Goal: Use online tool/utility

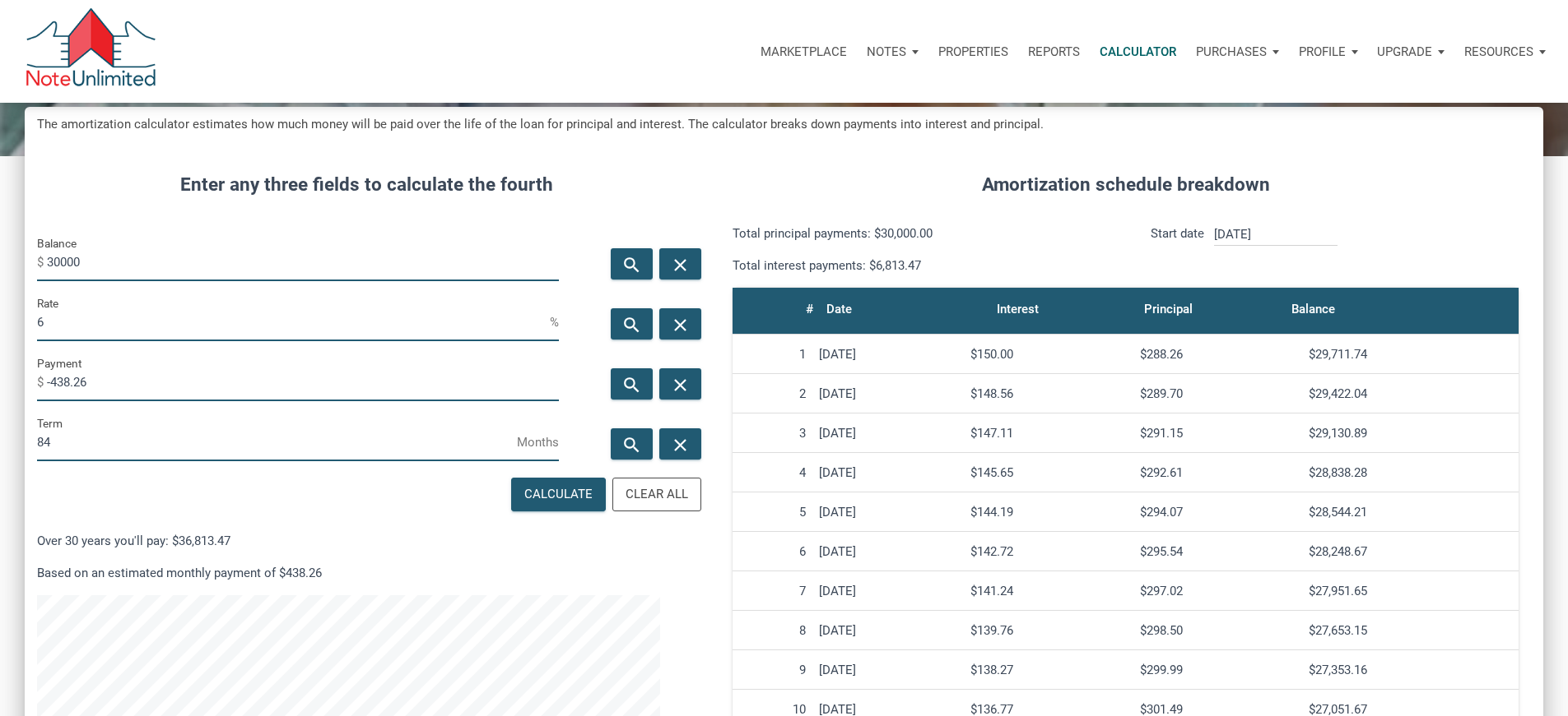
scroll to position [1005, 1494]
click at [143, 281] on input "30000" at bounding box center [303, 262] width 512 height 37
type input "3"
type input "100000"
click at [124, 342] on input "6" at bounding box center [293, 322] width 513 height 37
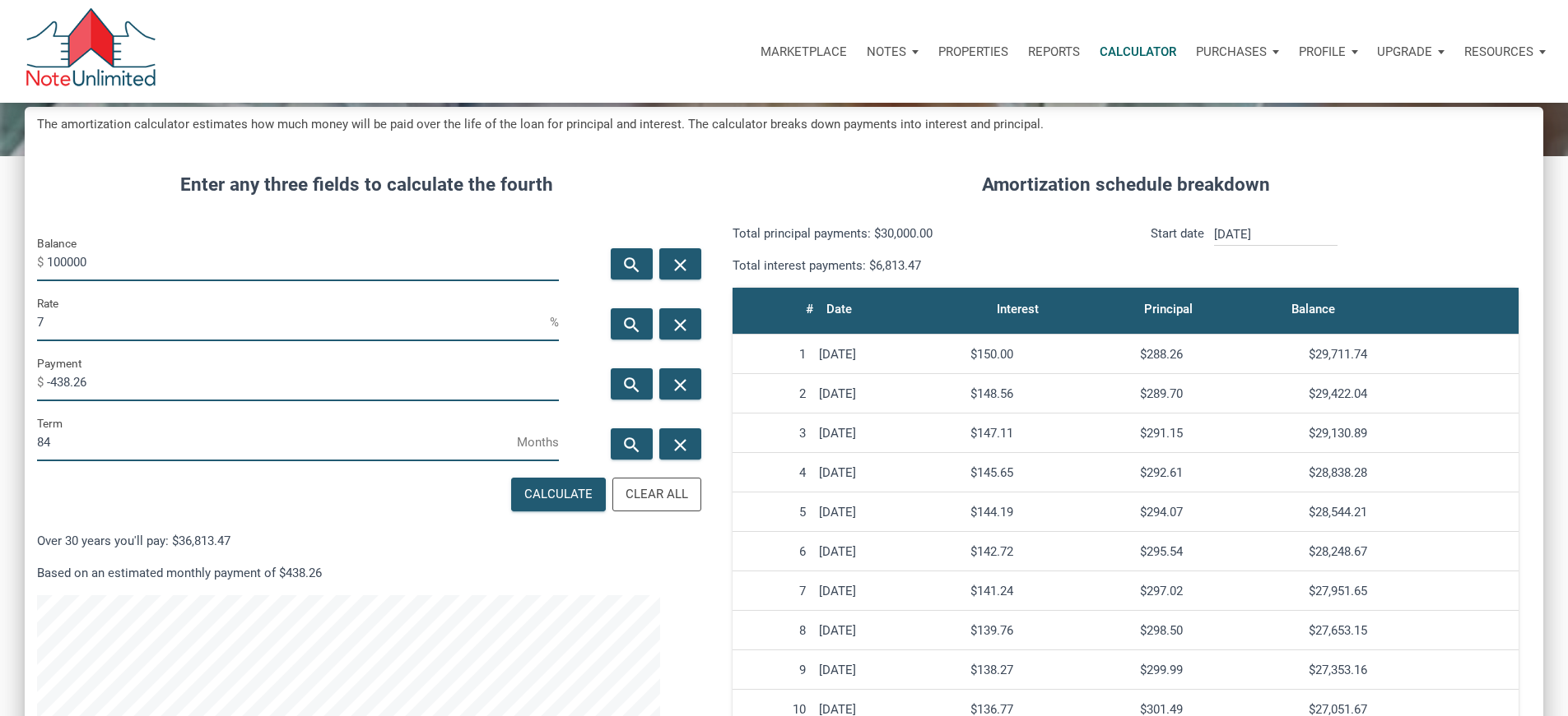
type input "7"
click at [84, 461] on input "84" at bounding box center [276, 443] width 480 height 37
type input "8"
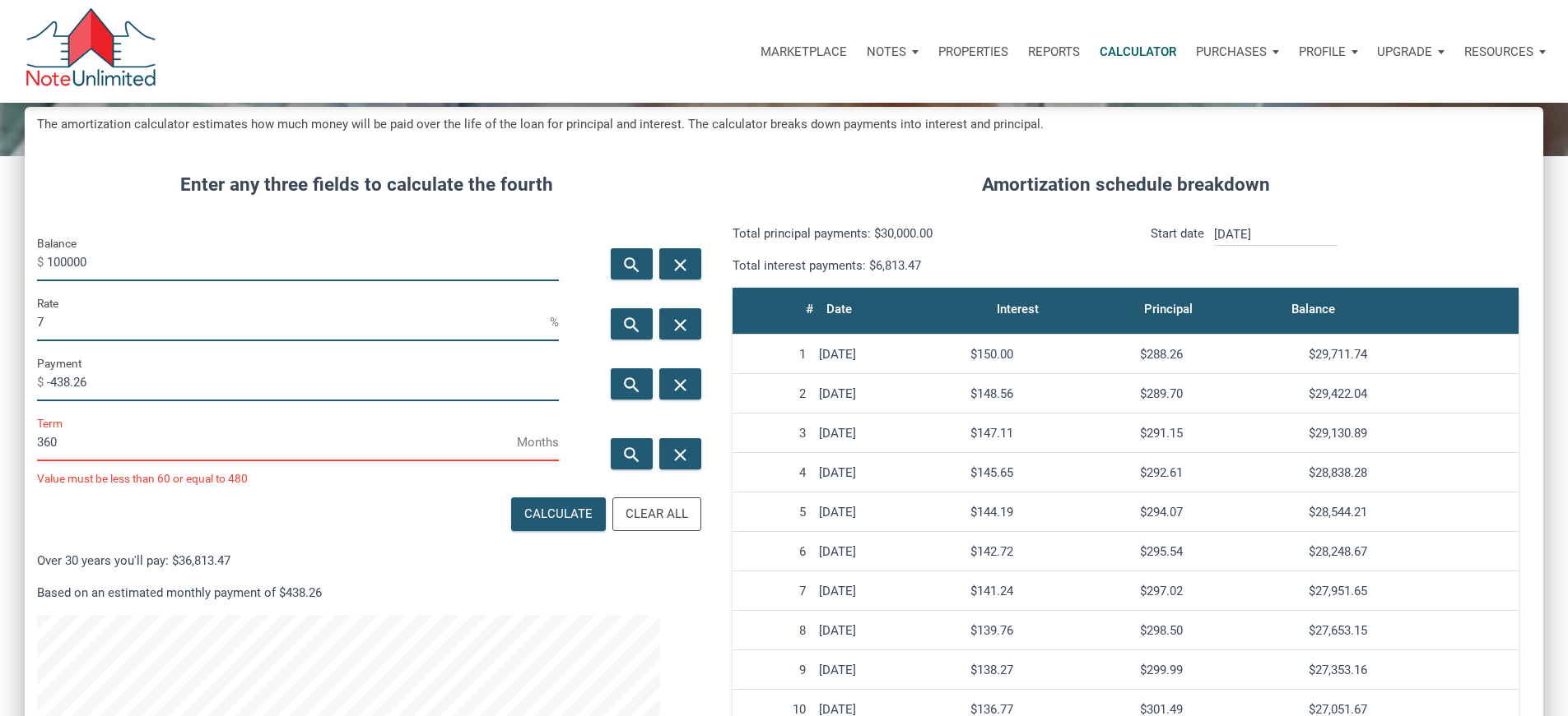
scroll to position [821450, 821437]
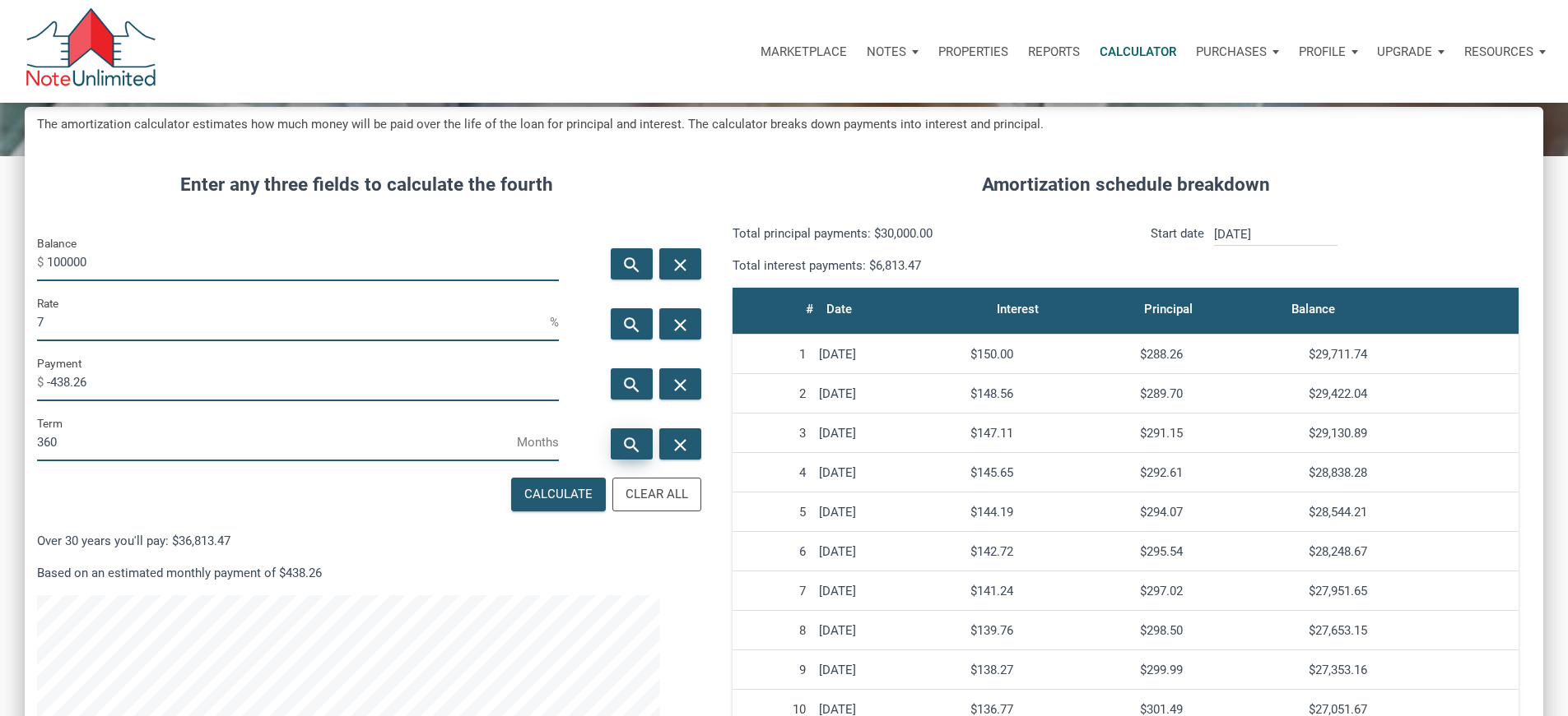
type input "360"
click at [626, 454] on icon "search" at bounding box center [631, 444] width 19 height 20
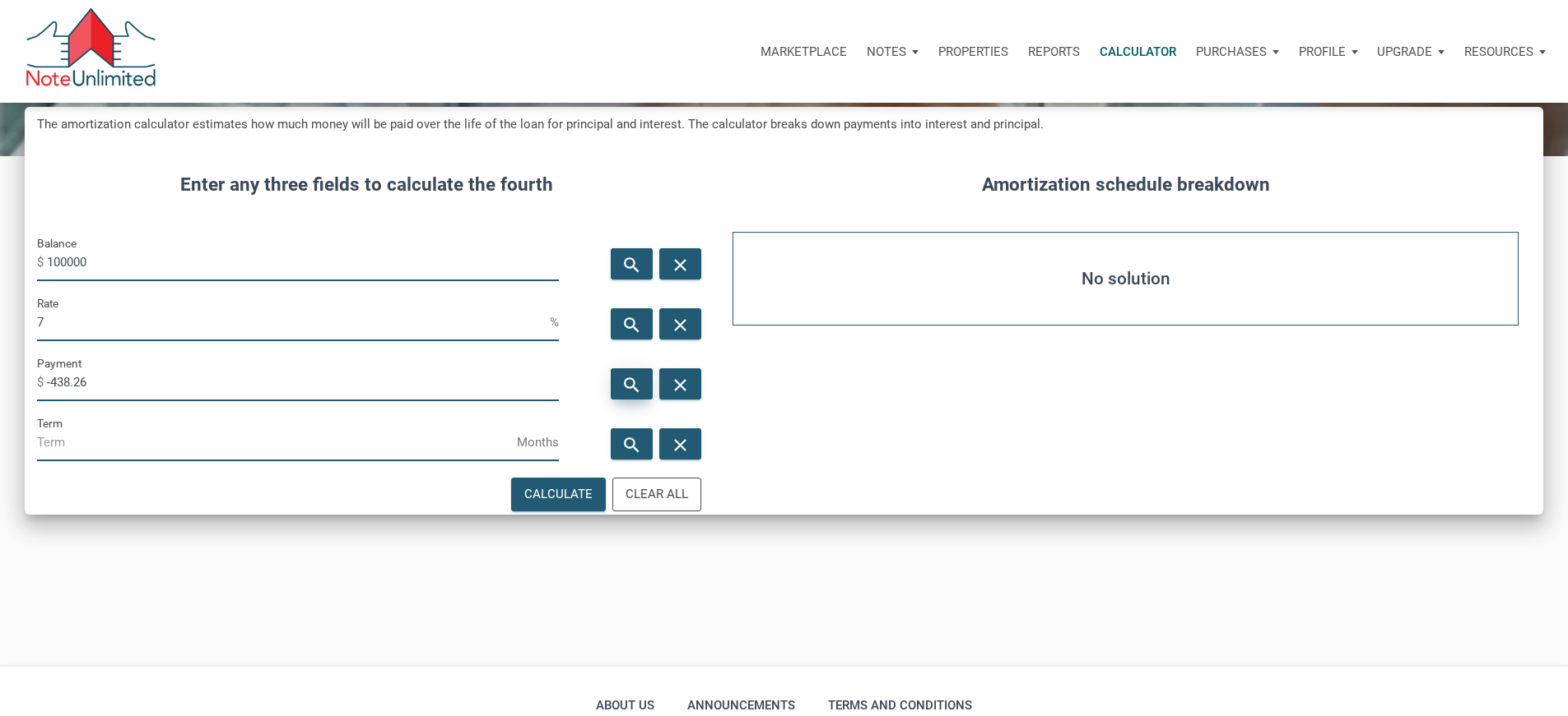
click at [622, 395] on icon "search" at bounding box center [631, 384] width 19 height 20
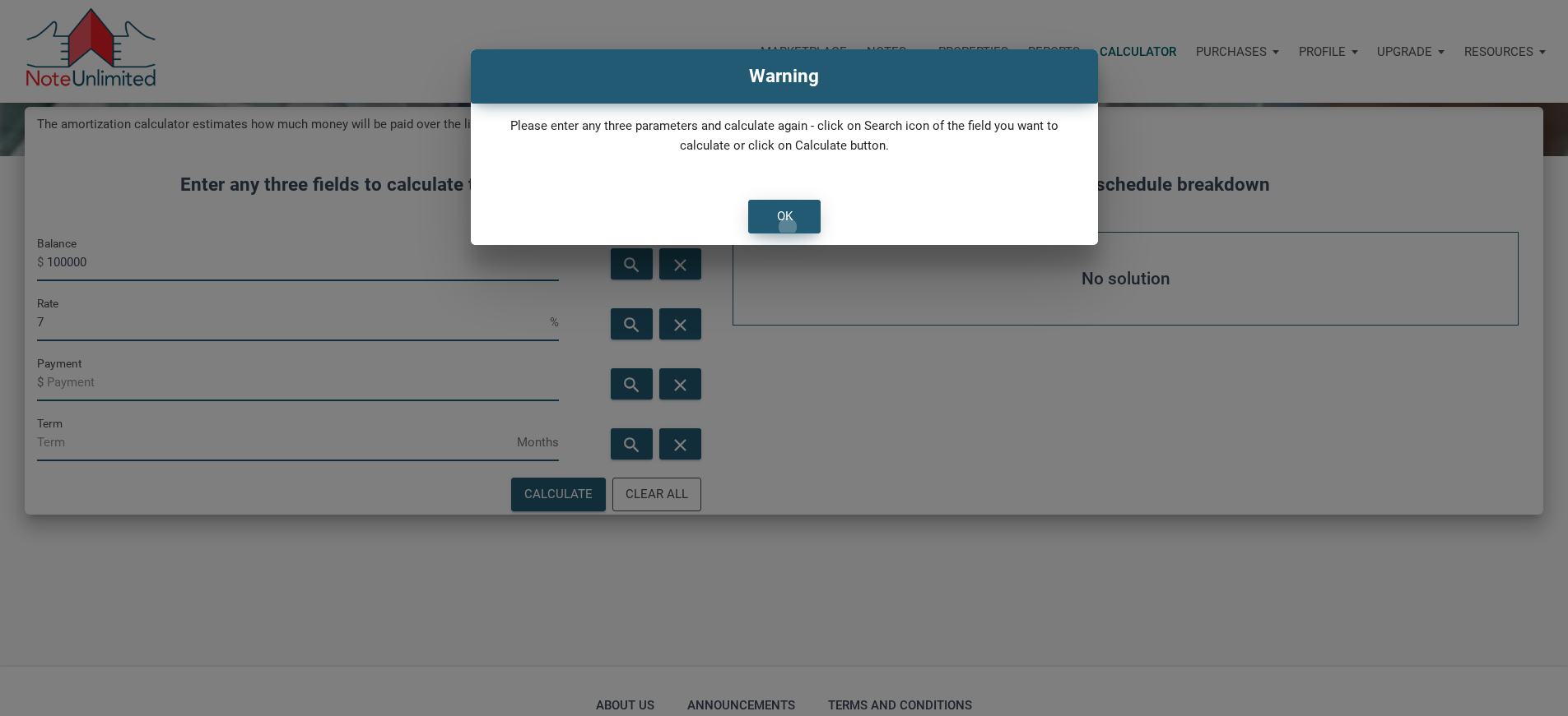
click at [787, 226] on div "OK" at bounding box center [784, 217] width 15 height 19
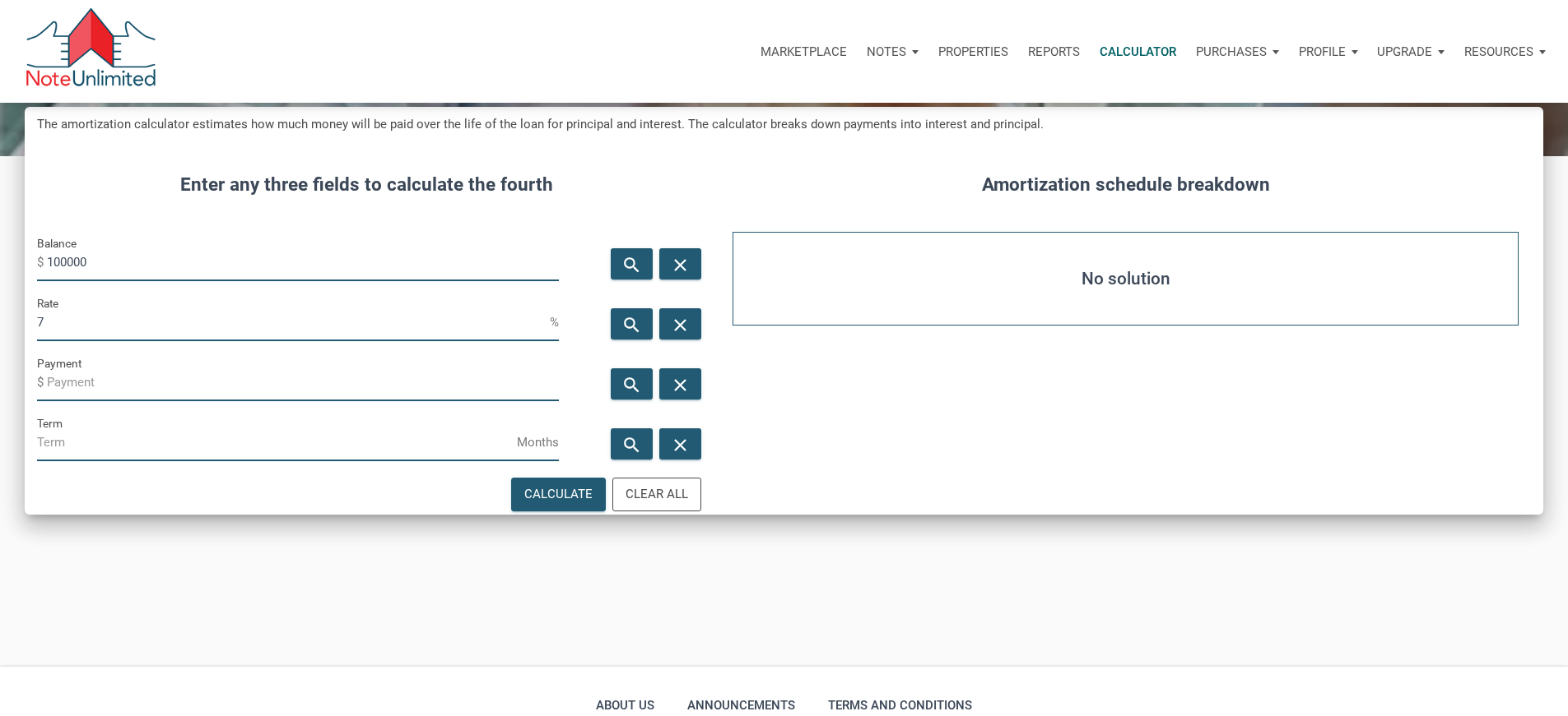
click at [81, 373] on label "Payment" at bounding box center [59, 363] width 44 height 19
click at [114, 401] on input "Payment" at bounding box center [303, 383] width 512 height 37
click at [102, 461] on input "Term" at bounding box center [276, 443] width 480 height 37
type input "360"
drag, startPoint x: 630, startPoint y: 433, endPoint x: 603, endPoint y: 431, distance: 27.1
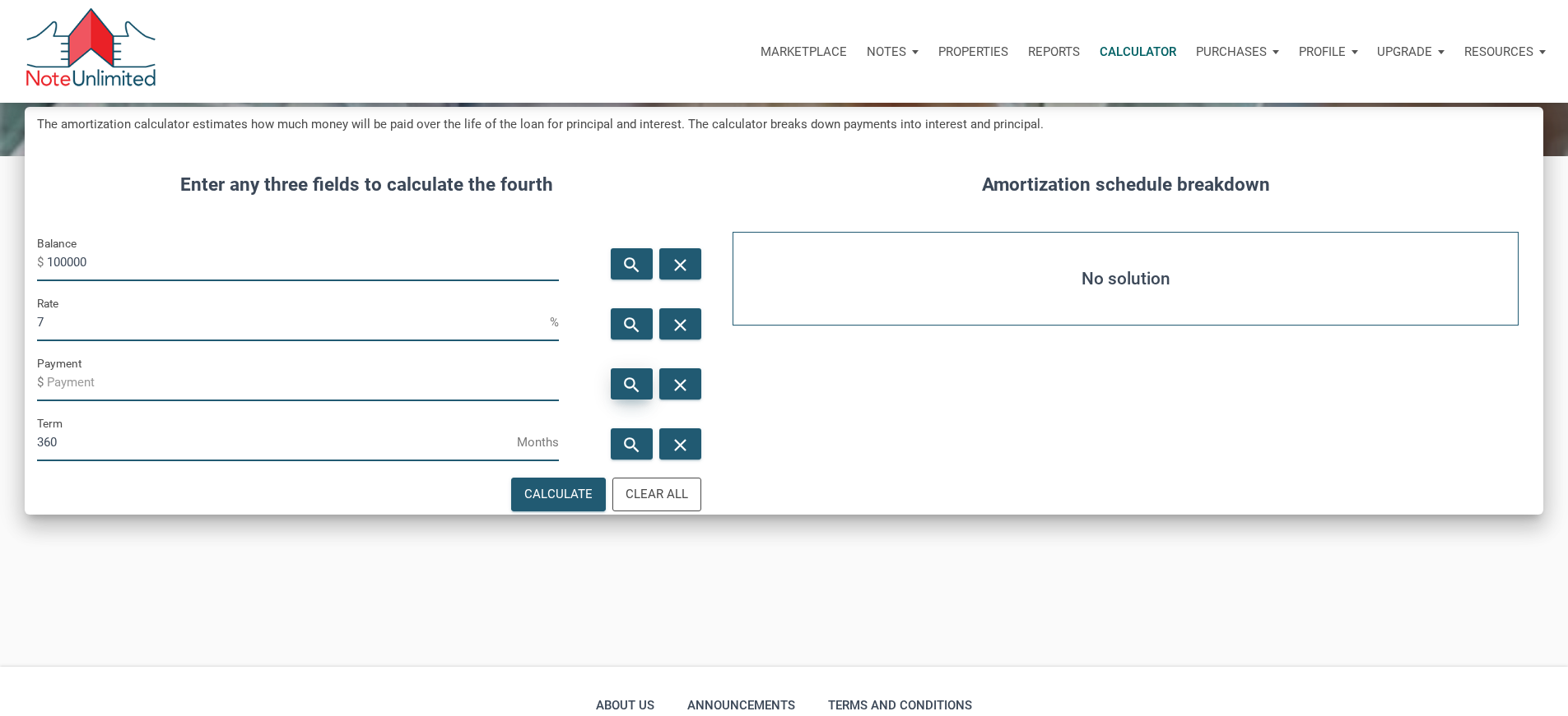
click at [630, 399] on div "search" at bounding box center [630, 384] width 42 height 31
type input "-665.3"
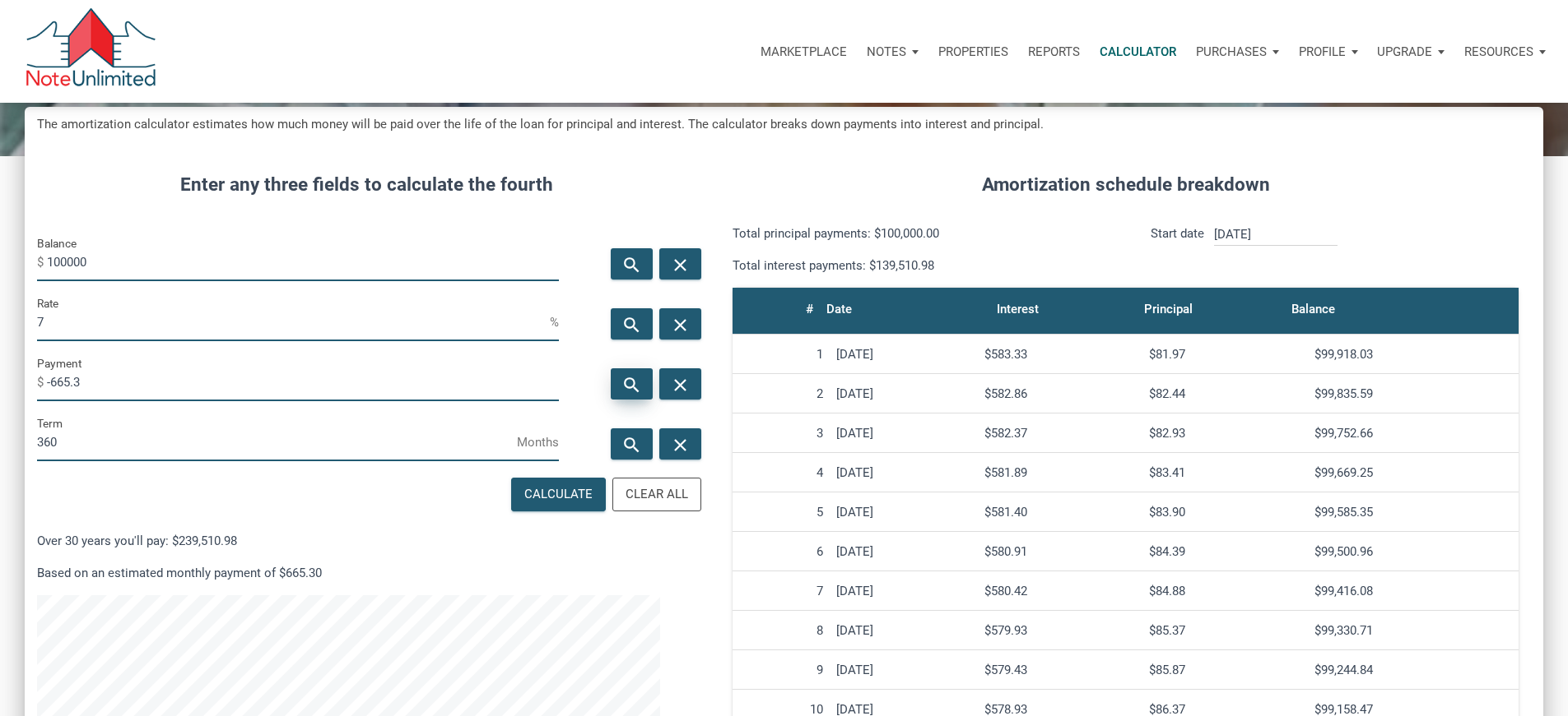
scroll to position [1005, 1494]
